Goal: Task Accomplishment & Management: Manage account settings

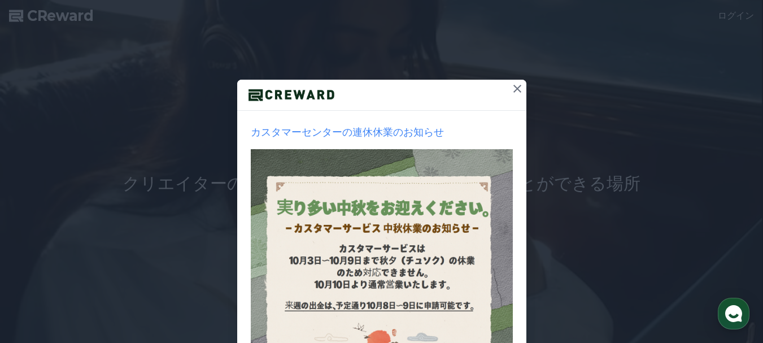
scroll to position [113, 0]
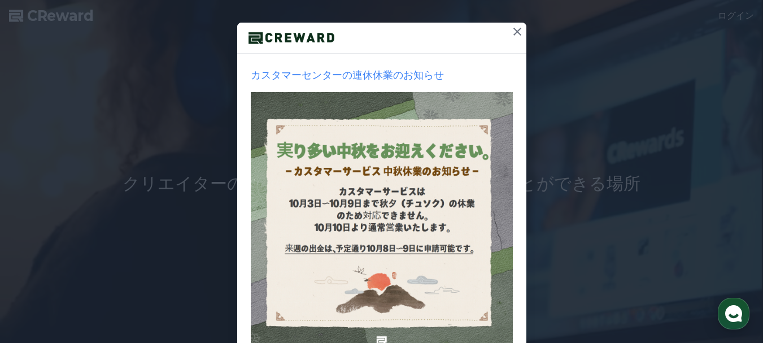
click at [516, 27] on icon at bounding box center [518, 32] width 14 height 14
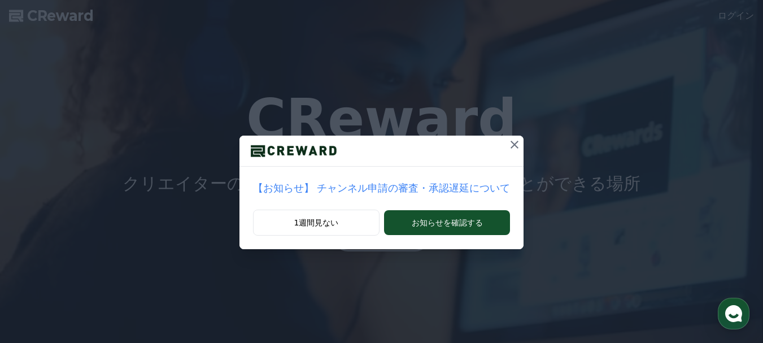
scroll to position [0, 0]
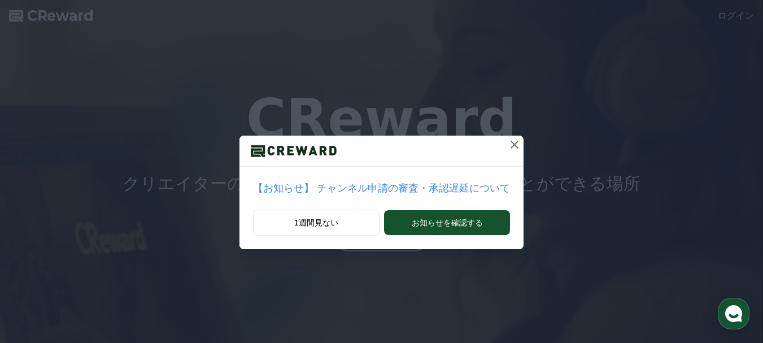
click at [508, 145] on icon at bounding box center [515, 145] width 14 height 14
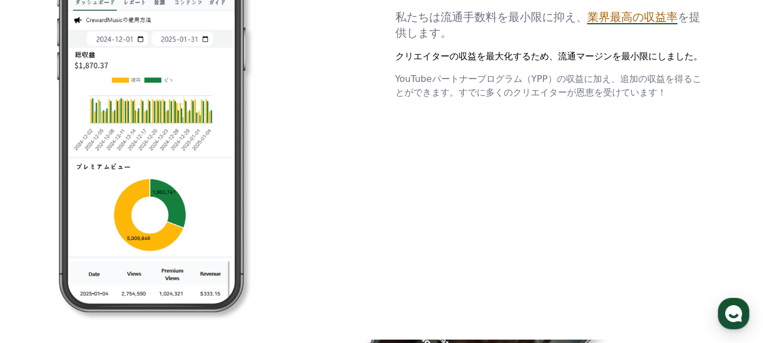
drag, startPoint x: 335, startPoint y: 224, endPoint x: 338, endPoint y: 322, distance: 98.4
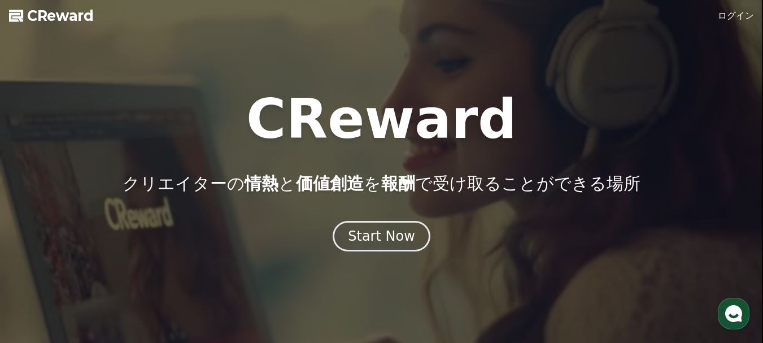
drag, startPoint x: 482, startPoint y: 276, endPoint x: 407, endPoint y: 127, distance: 167.5
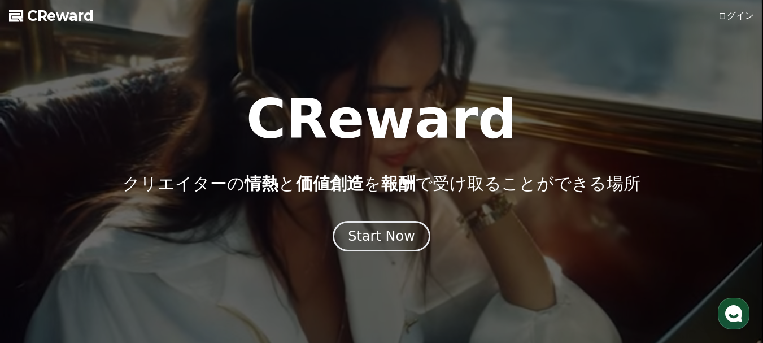
click at [736, 16] on link "ログイン" at bounding box center [736, 16] width 36 height 14
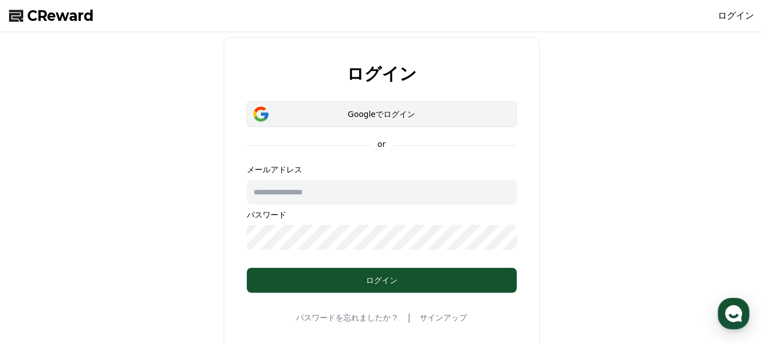
click at [347, 120] on button "Googleでログイン" at bounding box center [382, 114] width 270 height 26
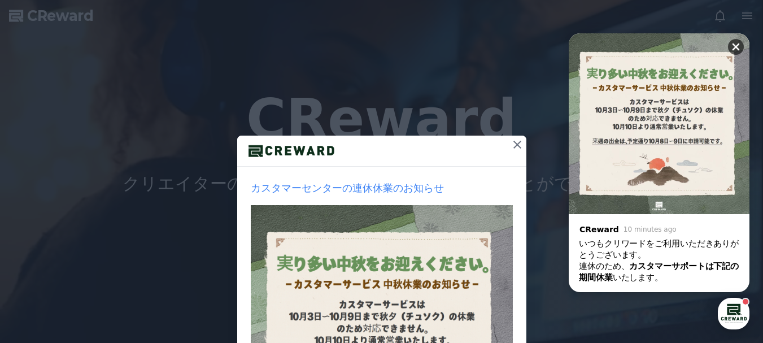
click at [733, 41] on button at bounding box center [736, 47] width 16 height 16
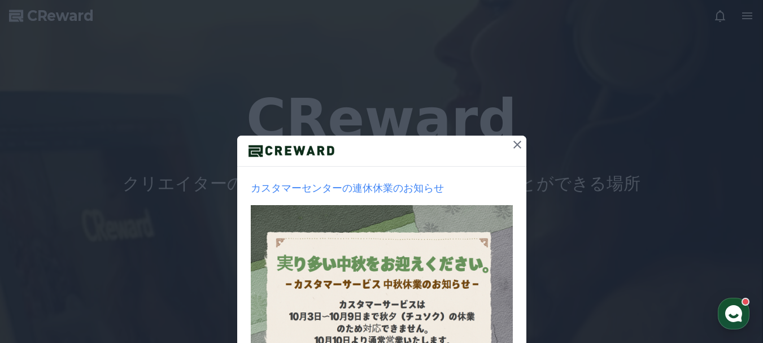
click at [742, 16] on div "カスタマーセンターの連休休業のお知らせ 1週間見ない 閉じる" at bounding box center [381, 269] width 763 height 538
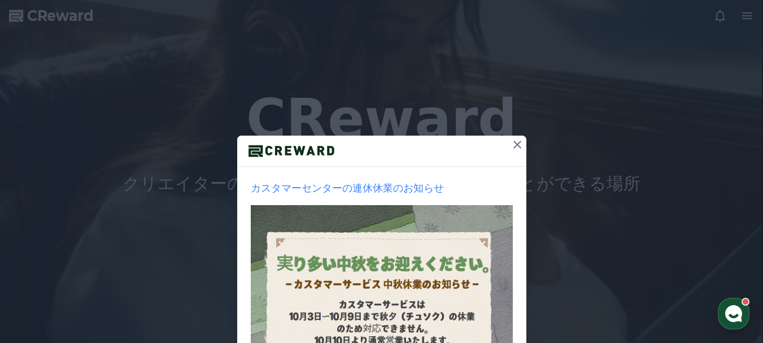
click at [520, 142] on button at bounding box center [518, 145] width 18 height 18
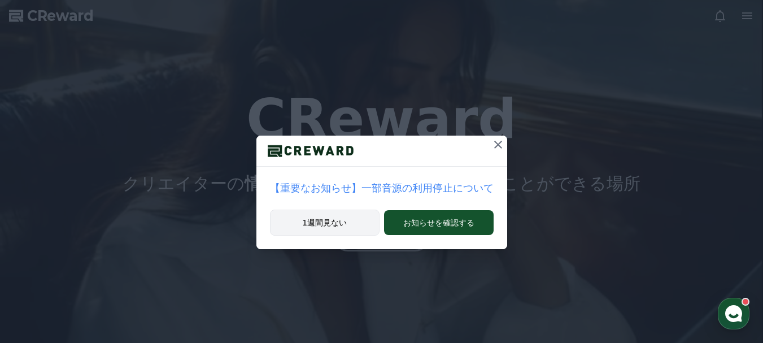
click at [346, 227] on button "1週間見ない" at bounding box center [325, 223] width 110 height 26
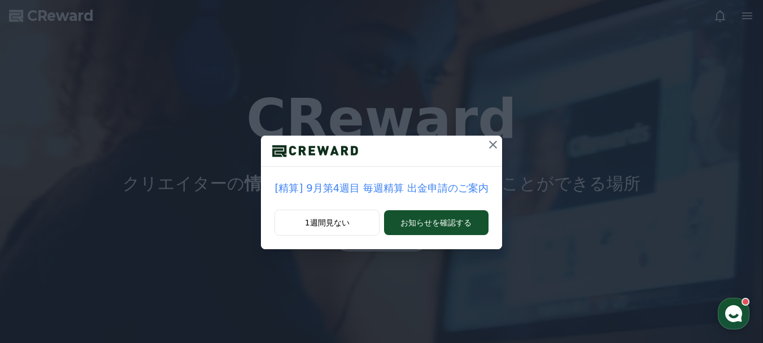
click at [489, 144] on icon at bounding box center [493, 145] width 8 height 8
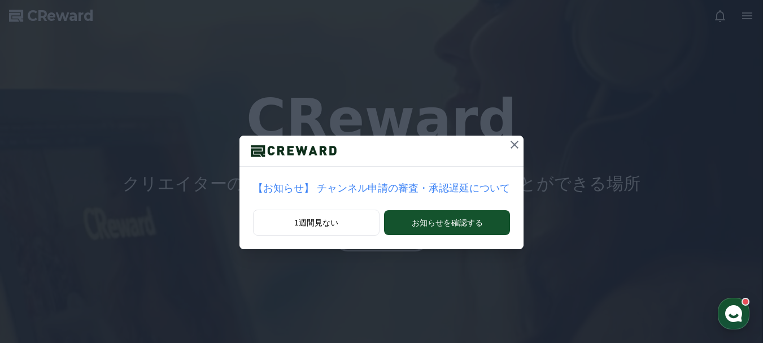
click at [508, 141] on icon at bounding box center [515, 145] width 14 height 14
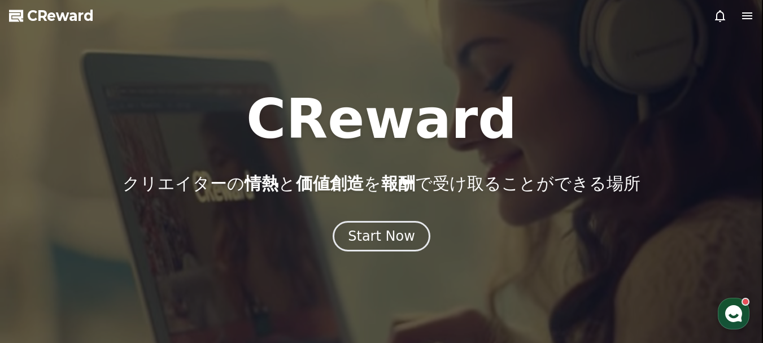
click at [747, 18] on icon at bounding box center [748, 16] width 14 height 14
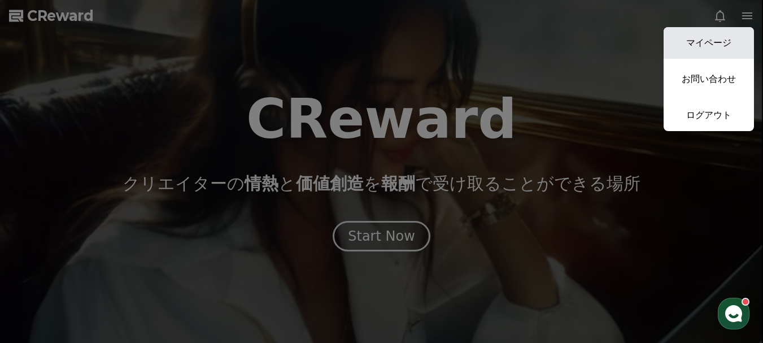
click at [691, 44] on link "マイページ" at bounding box center [709, 43] width 90 height 32
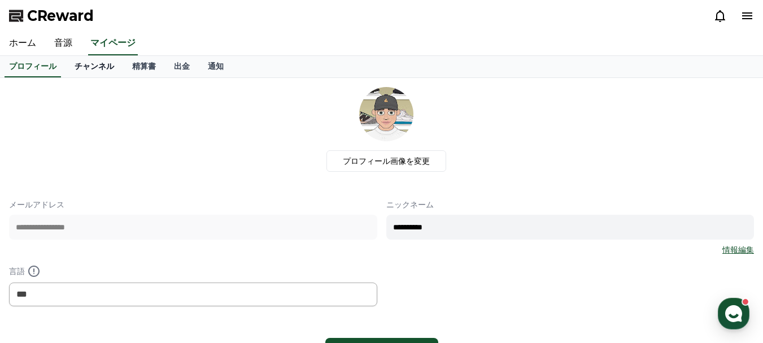
click at [72, 71] on link "チャンネル" at bounding box center [95, 66] width 58 height 21
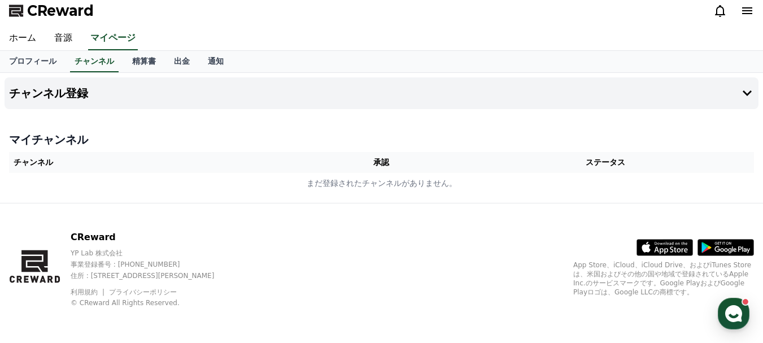
scroll to position [6, 0]
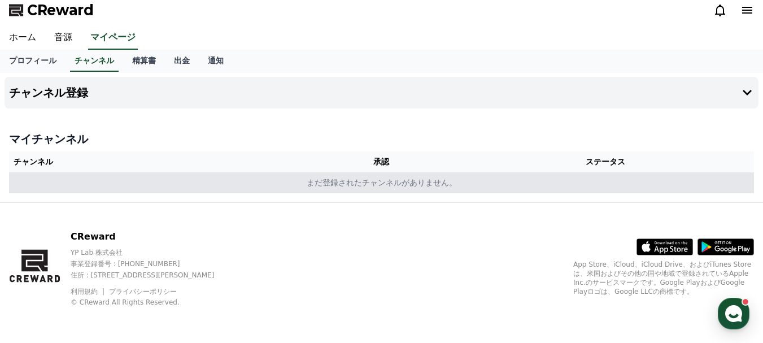
click at [253, 178] on td "まだ登録されたチャンネルがありません。" at bounding box center [381, 182] width 745 height 21
click at [339, 185] on td "まだ登録されたチャンネルがありません。" at bounding box center [381, 182] width 745 height 21
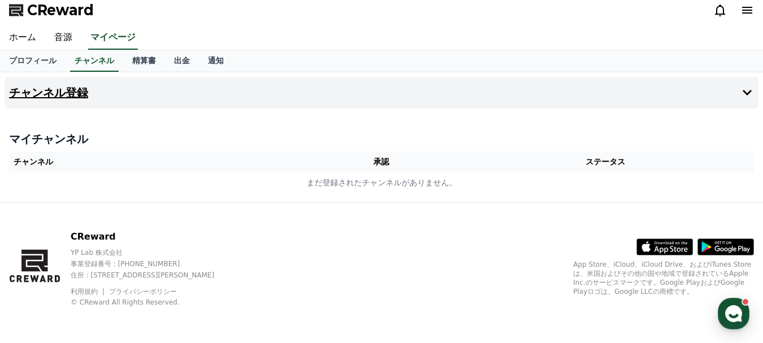
click at [201, 87] on button "チャンネル登録" at bounding box center [382, 93] width 754 height 32
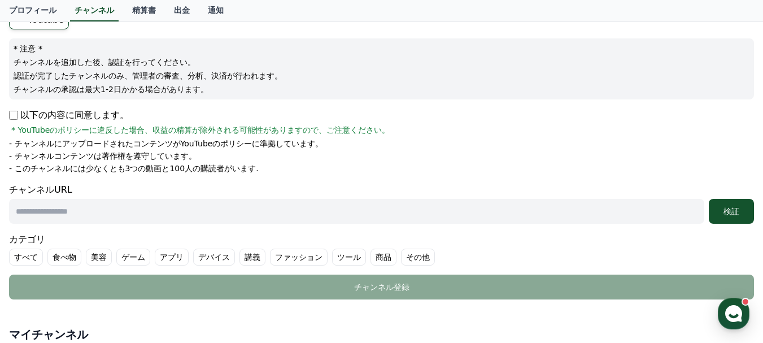
scroll to position [0, 0]
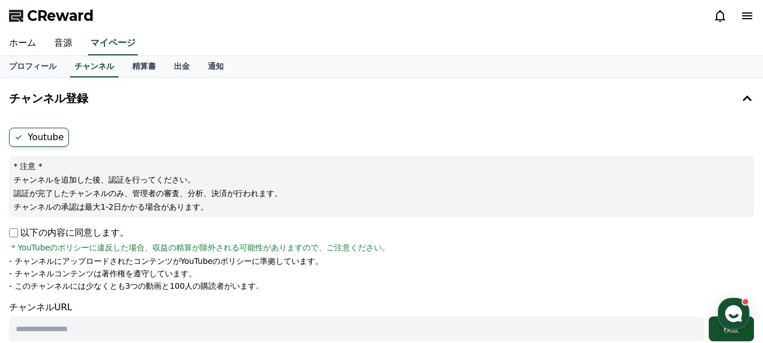
drag, startPoint x: 423, startPoint y: 281, endPoint x: 329, endPoint y: 164, distance: 149.5
click at [123, 65] on link "精算書" at bounding box center [144, 66] width 42 height 21
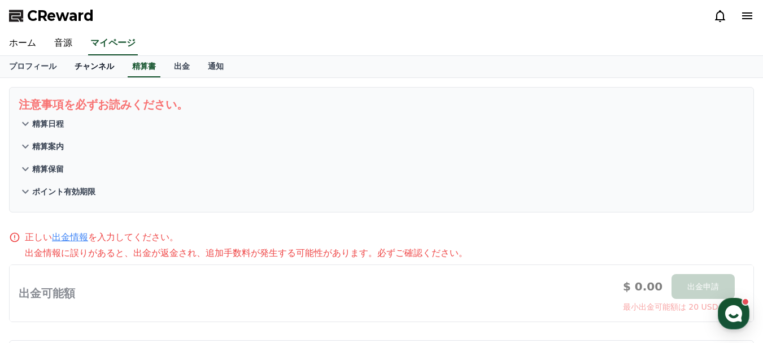
click at [68, 68] on link "チャンネル" at bounding box center [95, 66] width 58 height 21
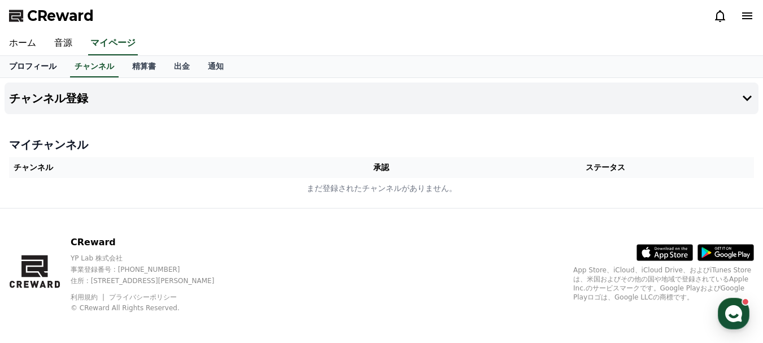
click at [33, 62] on link "プロフィール" at bounding box center [33, 66] width 66 height 21
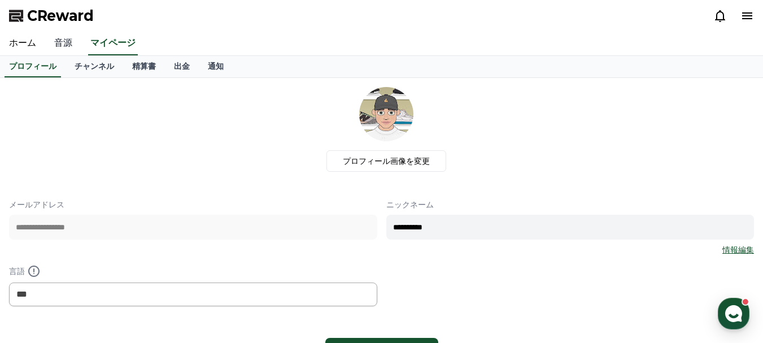
click at [50, 45] on link "音源" at bounding box center [63, 44] width 36 height 24
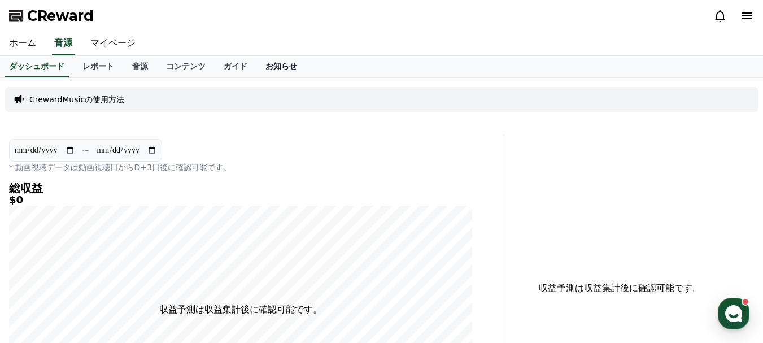
click at [257, 67] on link "お知らせ" at bounding box center [282, 66] width 50 height 21
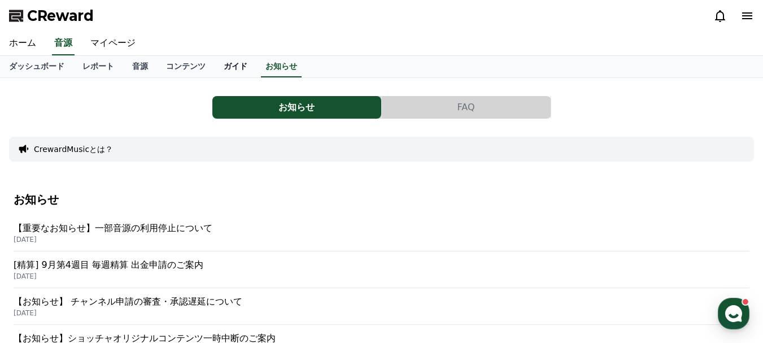
click at [215, 67] on link "ガイド" at bounding box center [236, 66] width 42 height 21
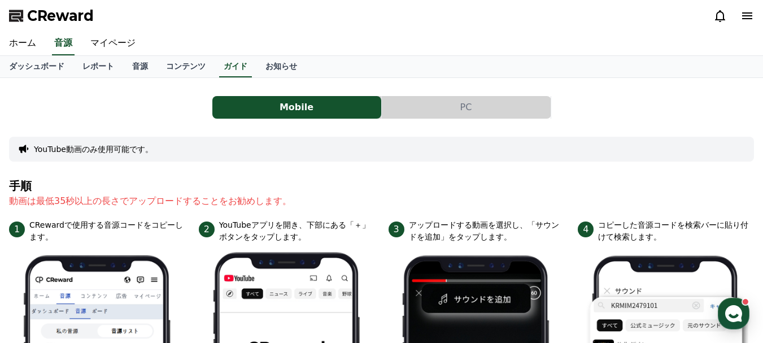
drag, startPoint x: 193, startPoint y: 175, endPoint x: 153, endPoint y: 166, distance: 41.1
drag, startPoint x: 323, startPoint y: 303, endPoint x: 95, endPoint y: 181, distance: 257.9
click at [124, 60] on link "音源" at bounding box center [140, 66] width 34 height 21
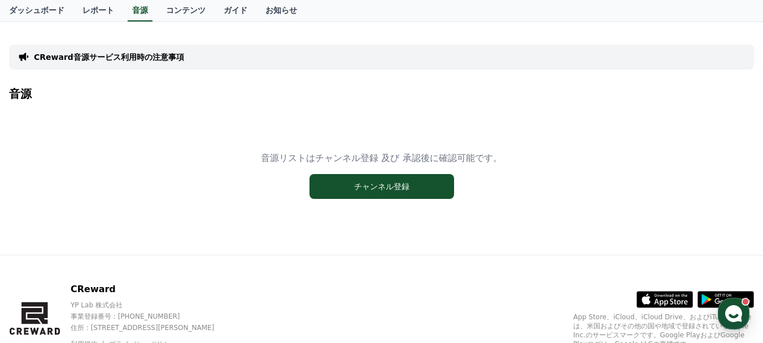
scroll to position [57, 0]
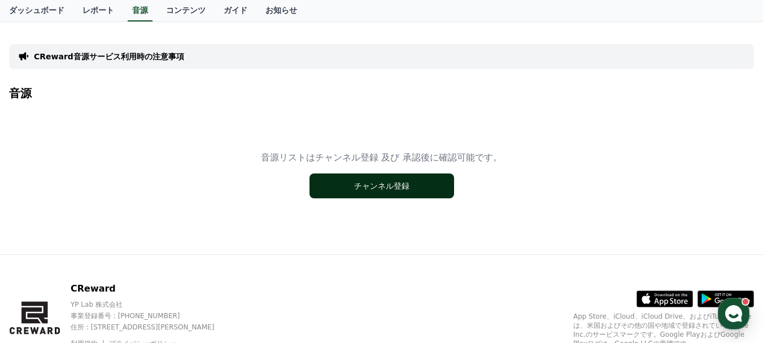
click at [387, 174] on div "音源リストはチャンネル登録 及び 承認後に確認可能です。 チャンネル登録" at bounding box center [381, 174] width 745 height 141
click at [329, 183] on button "チャンネル登録" at bounding box center [382, 185] width 145 height 25
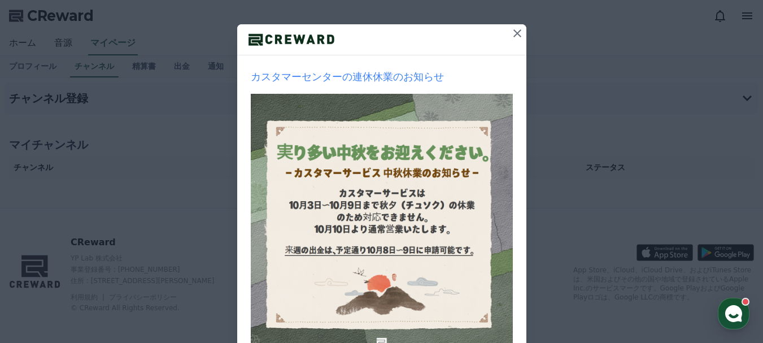
scroll to position [57, 0]
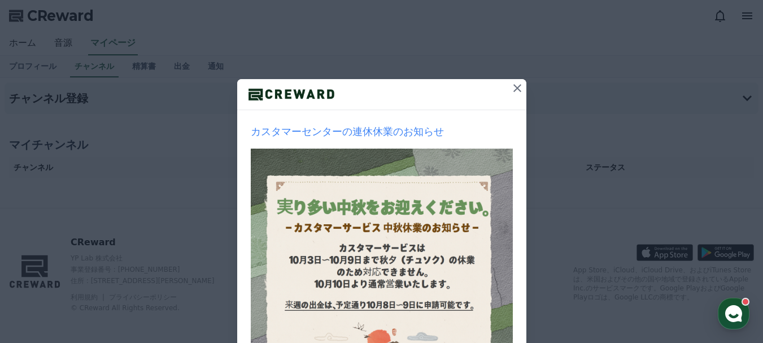
click at [516, 83] on icon at bounding box center [518, 88] width 14 height 14
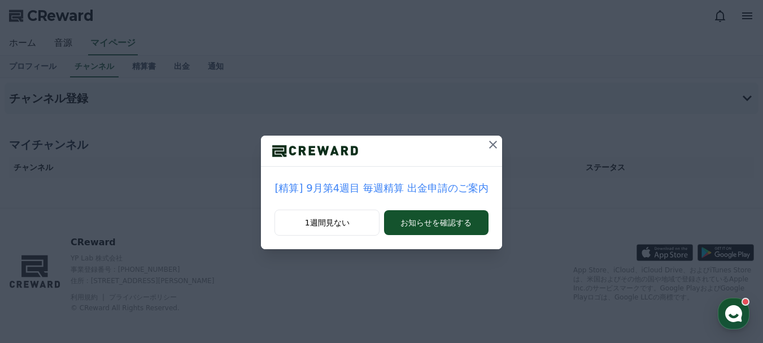
scroll to position [0, 0]
click at [488, 149] on icon at bounding box center [493, 145] width 14 height 14
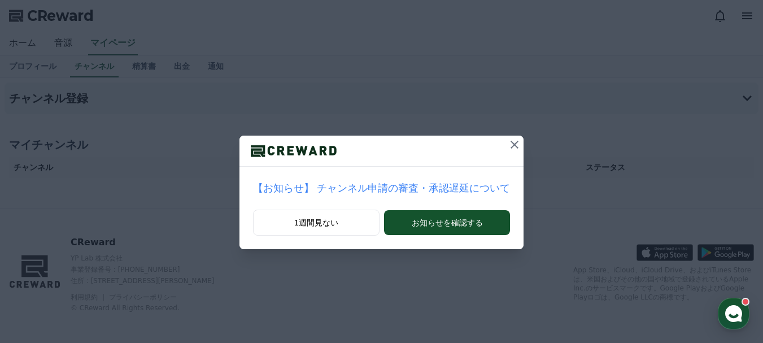
click at [511, 144] on icon at bounding box center [515, 145] width 8 height 8
